Goal: Check status: Check status

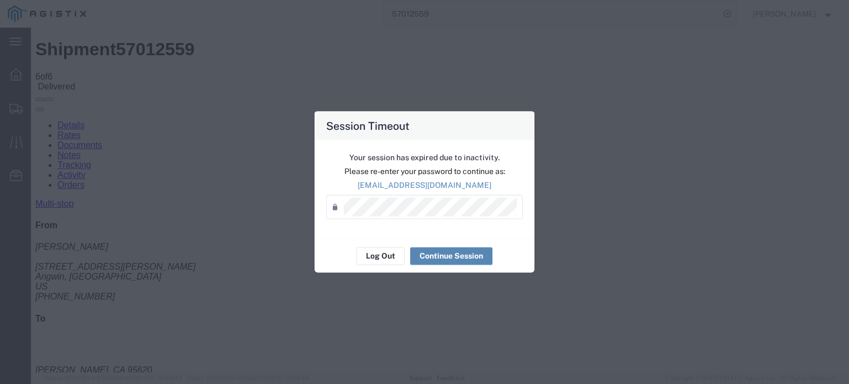
click at [439, 256] on button "Continue Session" at bounding box center [451, 256] width 82 height 18
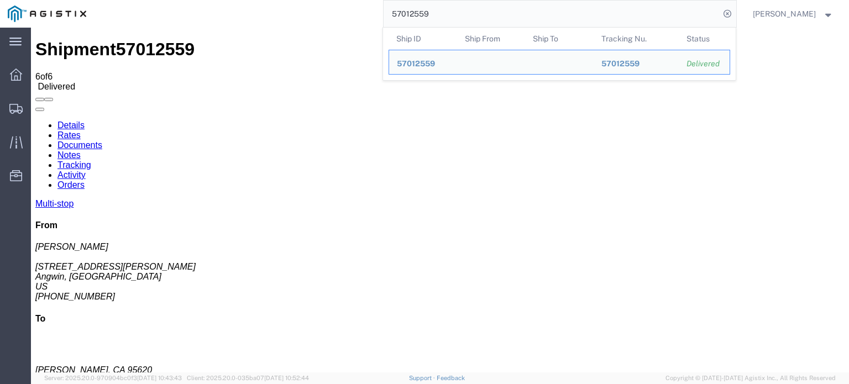
drag, startPoint x: 440, startPoint y: 13, endPoint x: 411, endPoint y: 23, distance: 30.2
click at [411, 23] on input "57012559" at bounding box center [552, 14] width 336 height 27
click at [433, 13] on input "57012559" at bounding box center [552, 14] width 336 height 27
drag, startPoint x: 431, startPoint y: 13, endPoint x: 404, endPoint y: 28, distance: 30.9
click at [404, 28] on form "57012559 Ship ID Ship From Ship To Tracking Nu. Status Ship ID 57012559 Ship Fr…" at bounding box center [560, 14] width 354 height 28
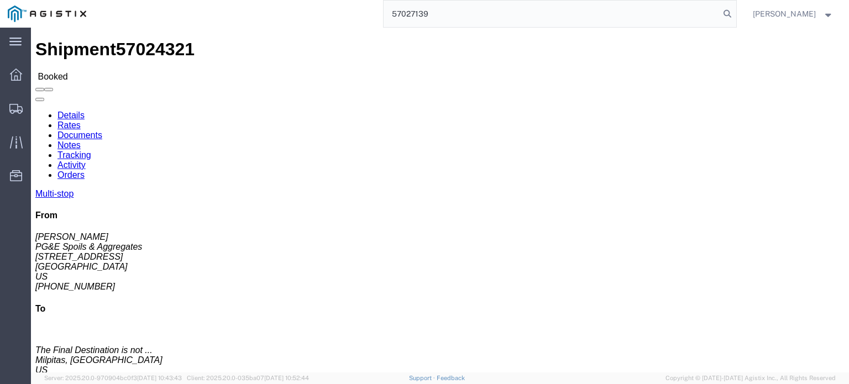
type input "57027139"
click icon
click link "Documents"
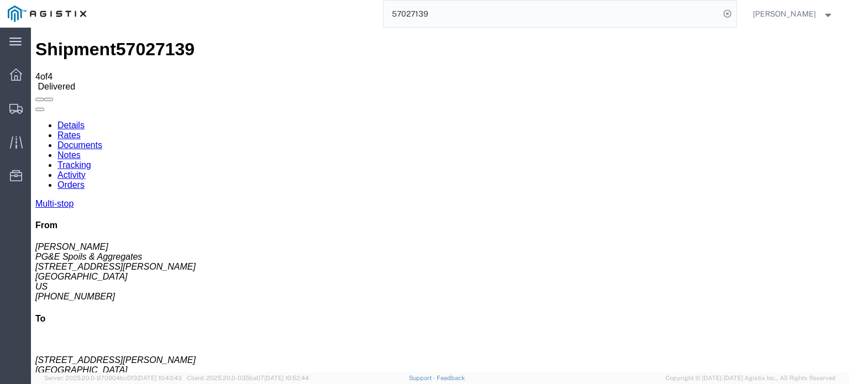
click at [91, 160] on link "Tracking" at bounding box center [75, 164] width 34 height 9
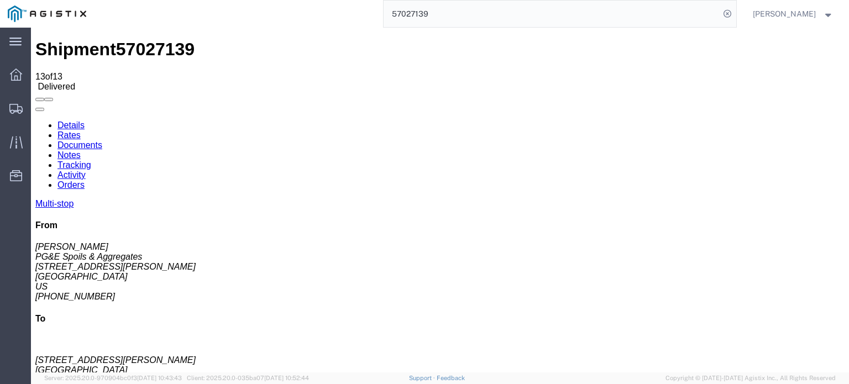
click at [81, 150] on link "Notes" at bounding box center [69, 154] width 23 height 9
